Goal: Navigation & Orientation: Go to known website

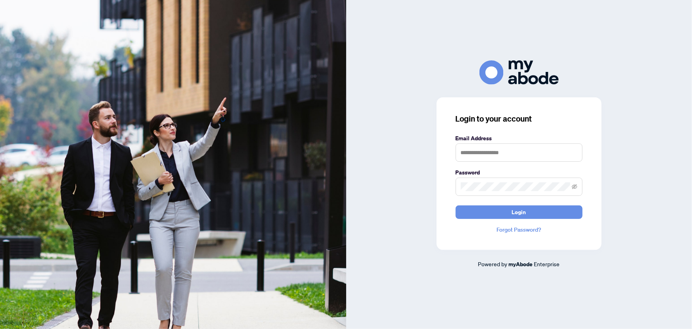
click at [607, 136] on div "Login to your account Email Address Password Login Forgot Password? Powered by …" at bounding box center [519, 164] width 346 height 208
click at [571, 151] on keeper-lock "Open Keeper Popup" at bounding box center [574, 153] width 10 height 10
type input "**********"
click at [508, 213] on button "Login" at bounding box center [519, 211] width 127 height 13
